Goal: Find specific page/section

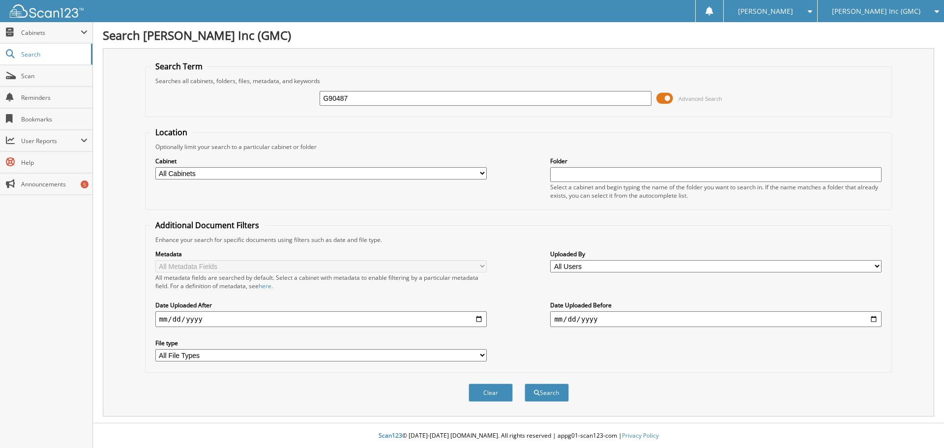
type input "G90487"
click at [525, 384] on button "Search" at bounding box center [547, 393] width 44 height 18
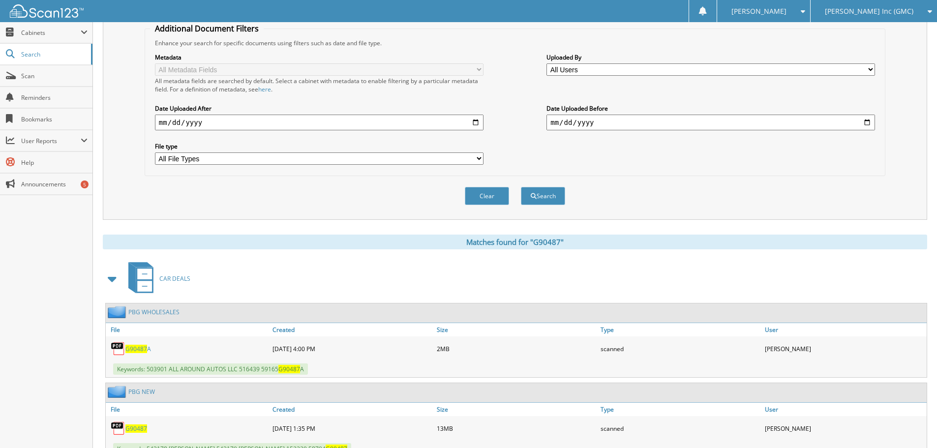
scroll to position [236, 0]
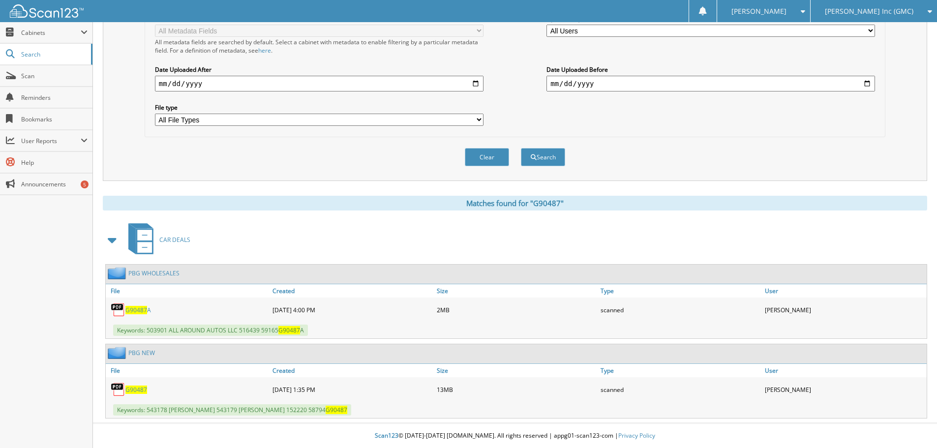
click at [137, 389] on span "G90487" at bounding box center [136, 389] width 22 height 8
click at [145, 309] on span "G90487" at bounding box center [136, 310] width 22 height 8
